Goal: Navigation & Orientation: Find specific page/section

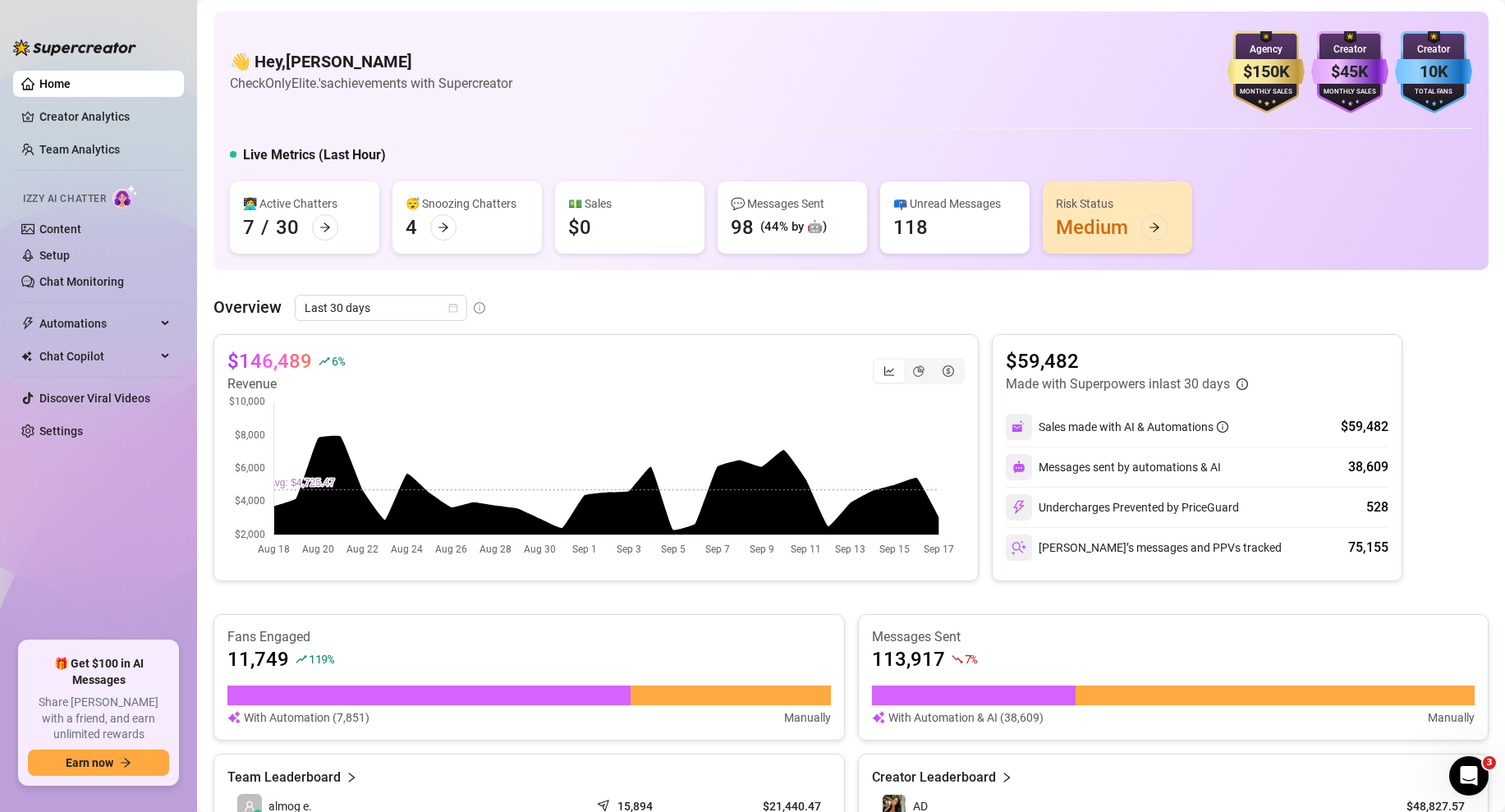
click at [60, 86] on link "Home" at bounding box center [55, 84] width 32 height 13
drag, startPoint x: 248, startPoint y: 59, endPoint x: 419, endPoint y: 70, distance: 171.4
click at [419, 70] on h4 "👋 Hey, [PERSON_NAME]" at bounding box center [371, 61] width 283 height 23
click at [437, 73] on h4 "👋 Hey, [PERSON_NAME]" at bounding box center [371, 61] width 283 height 23
drag, startPoint x: 249, startPoint y: 55, endPoint x: 401, endPoint y: 66, distance: 152.4
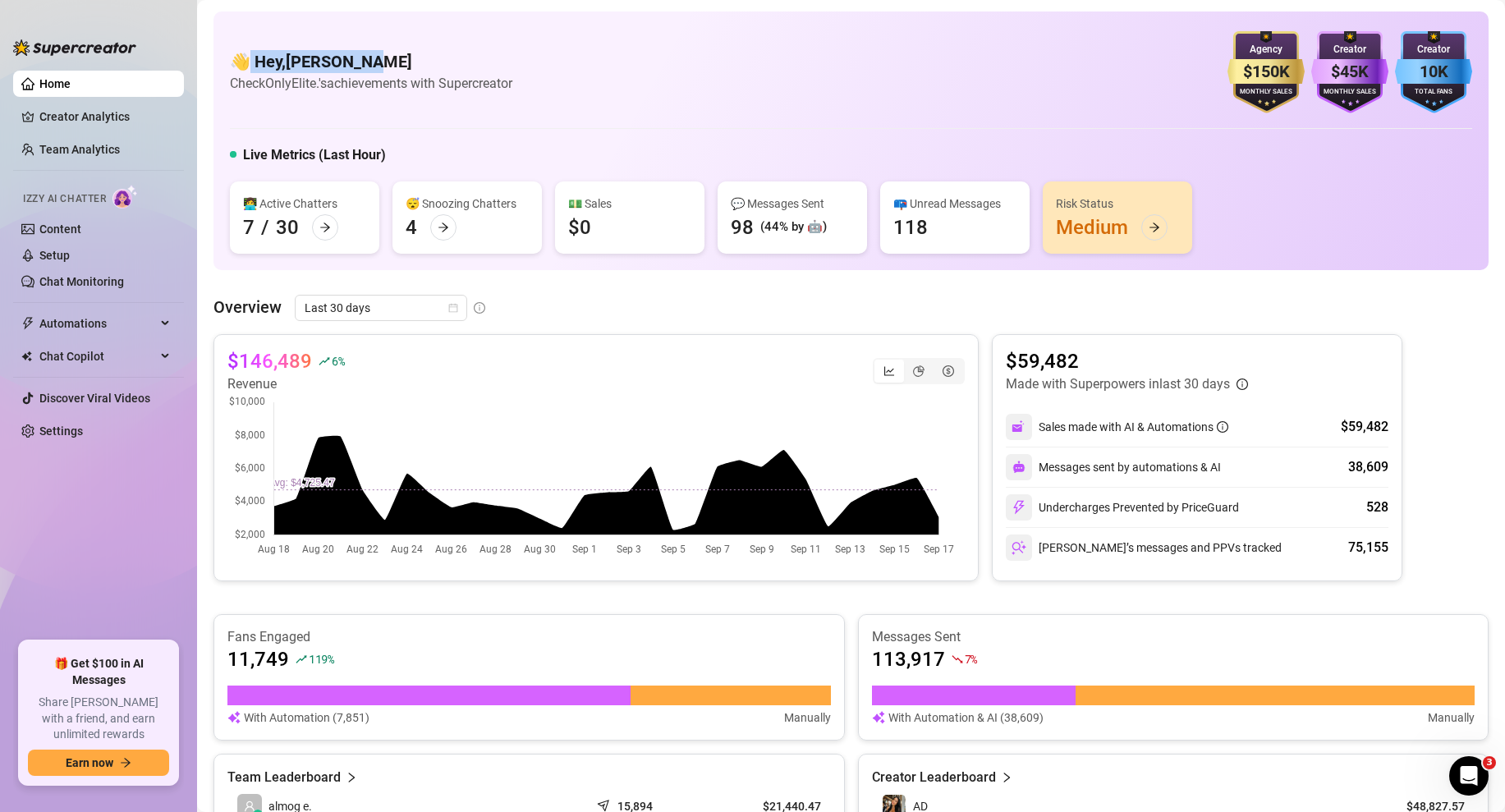
click at [401, 66] on h4 "👋 Hey, [PERSON_NAME]" at bounding box center [371, 61] width 283 height 23
drag, startPoint x: 249, startPoint y: 56, endPoint x: 572, endPoint y: 86, distance: 324.4
click at [572, 86] on div "👋 Hey, [PERSON_NAME] Check OnlyElite.'s achievements with Supercreator $150K Ag…" at bounding box center [851, 73] width 1243 height 82
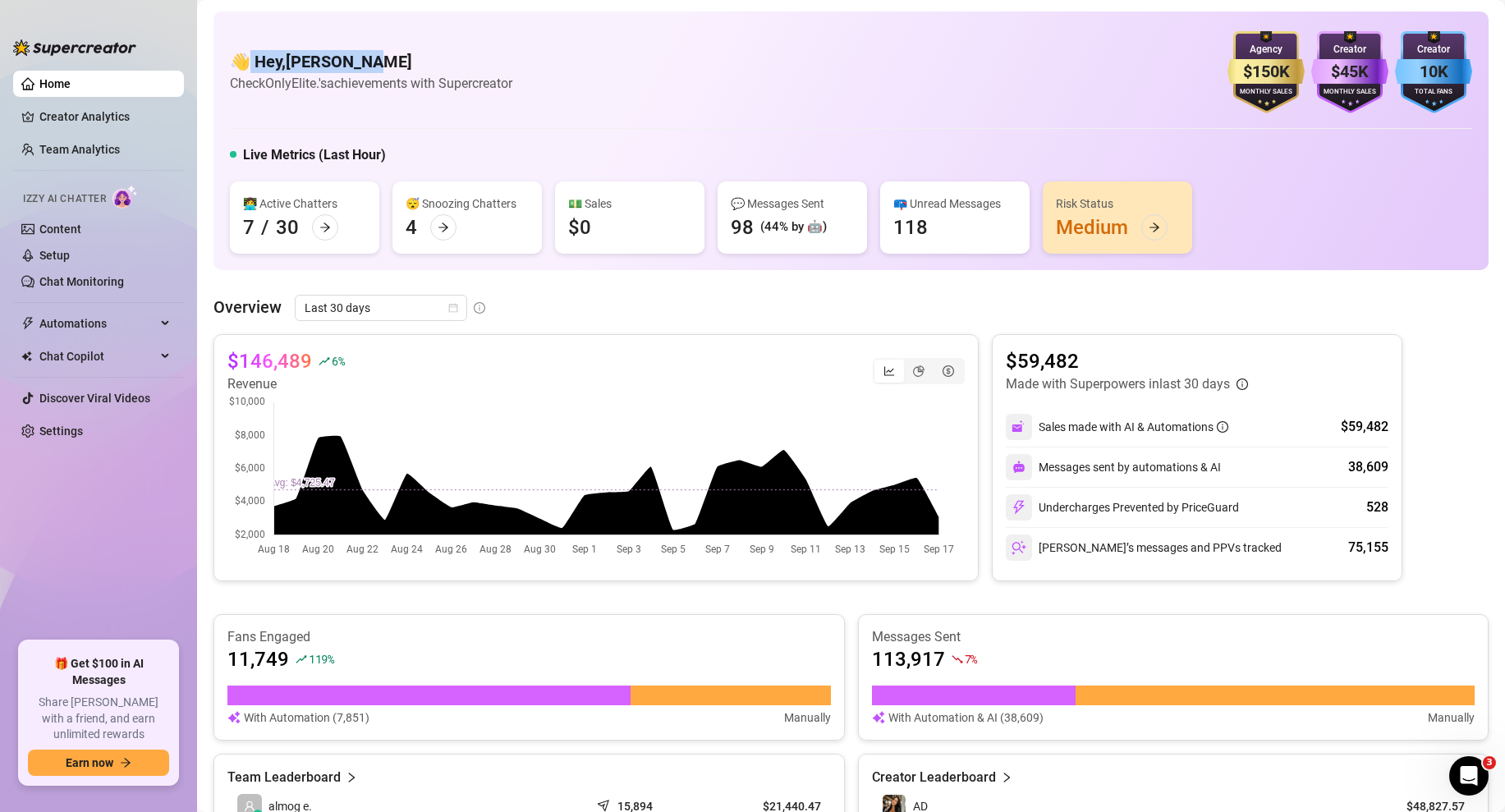
drag, startPoint x: 249, startPoint y: 56, endPoint x: 512, endPoint y: 53, distance: 263.0
click at [512, 53] on h4 "👋 Hey, [PERSON_NAME]" at bounding box center [371, 61] width 283 height 23
click at [499, 53] on h4 "👋 Hey, [PERSON_NAME]" at bounding box center [371, 61] width 283 height 23
click at [861, 296] on div "Overview Last 30 days" at bounding box center [851, 308] width 1275 height 26
